Goal: Transaction & Acquisition: Download file/media

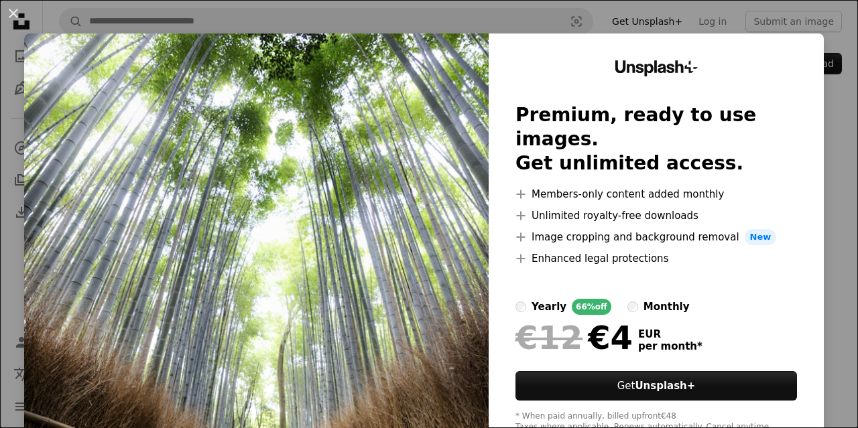
scroll to position [86, 0]
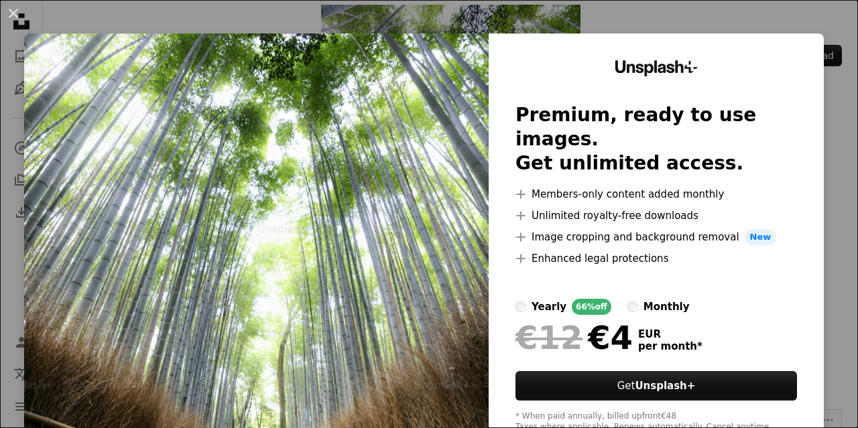
click at [804, 30] on div "An X shape Unsplash+ Premium, ready to use images. Get unlimited access. A plus…" at bounding box center [429, 214] width 858 height 428
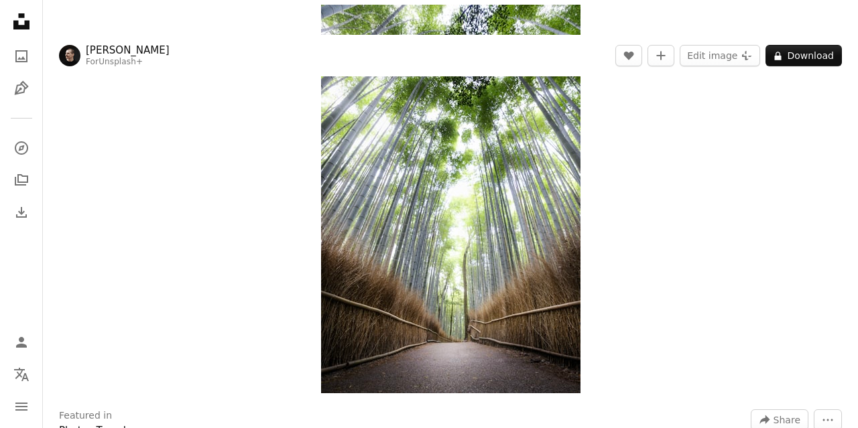
scroll to position [0, 0]
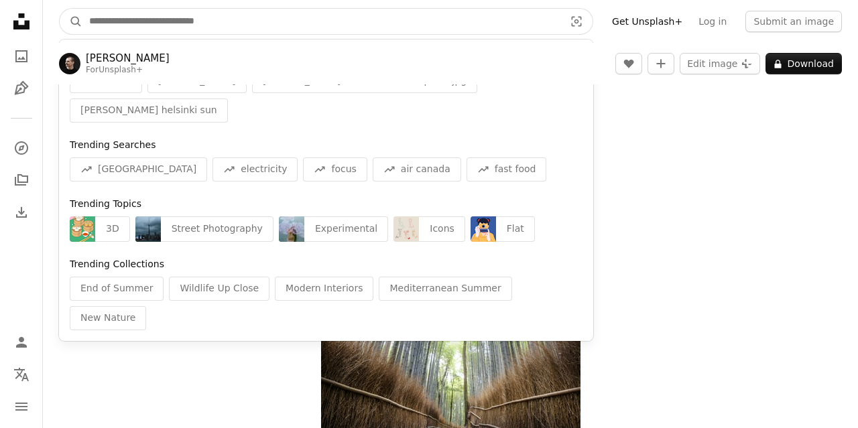
click at [482, 28] on input "Find visuals sitewide" at bounding box center [321, 21] width 478 height 25
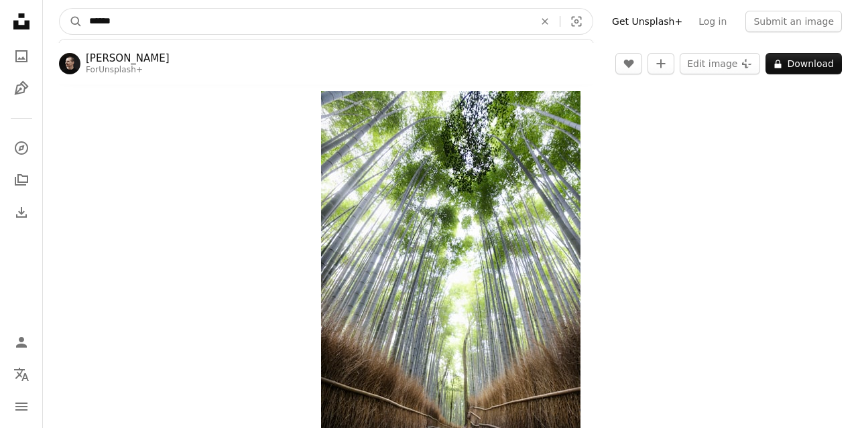
type input "******"
click at [60, 9] on button "A magnifying glass" at bounding box center [71, 21] width 23 height 25
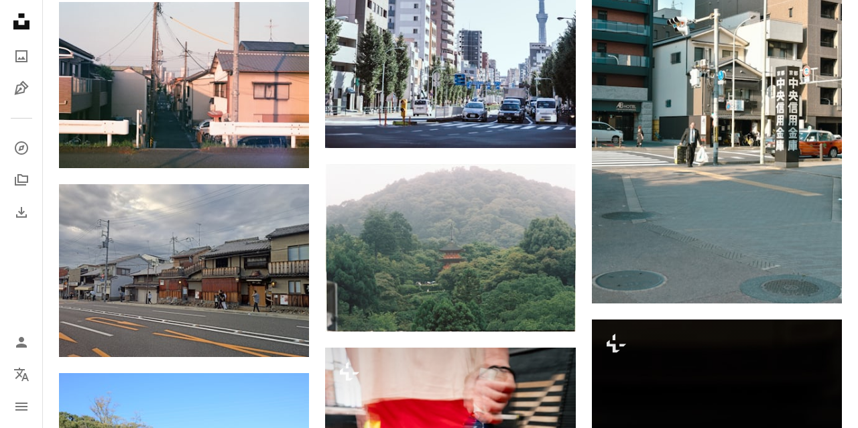
scroll to position [1503, 0]
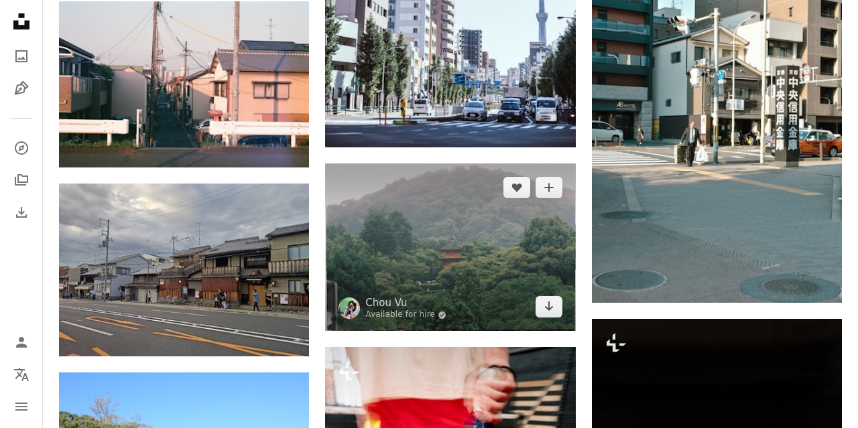
click at [480, 248] on img at bounding box center [450, 248] width 250 height 168
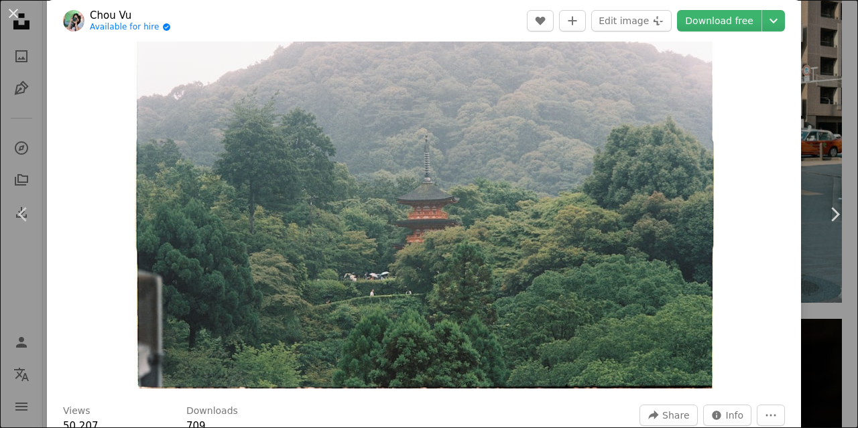
scroll to position [35, 0]
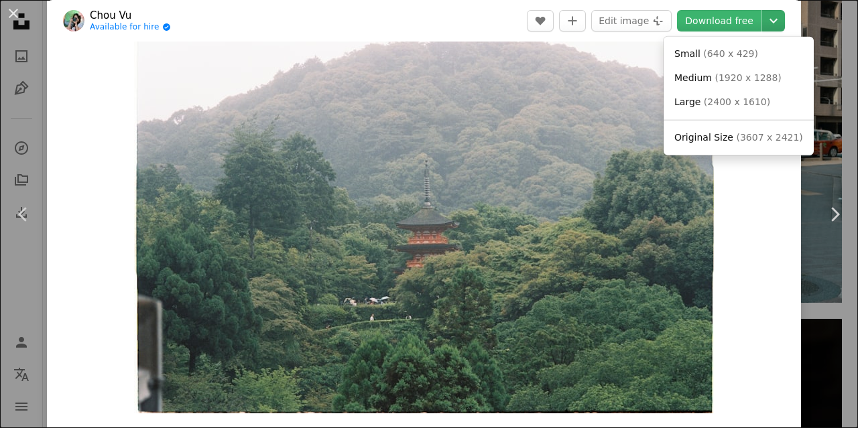
click at [780, 23] on icon "Chevron down" at bounding box center [773, 21] width 21 height 16
click at [741, 143] on span "( 3607 x 2421 )" at bounding box center [769, 137] width 66 height 11
